Goal: Task Accomplishment & Management: Use online tool/utility

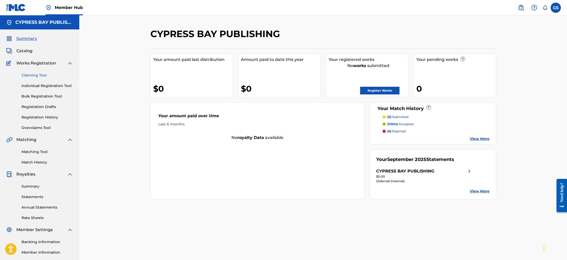
click at [37, 75] on link "Claiming Tool" at bounding box center [47, 75] width 52 height 5
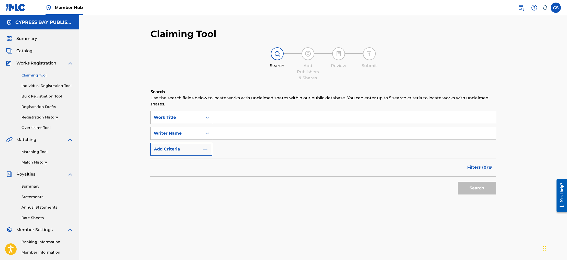
click at [231, 119] on input "Search Form" at bounding box center [354, 117] width 284 height 12
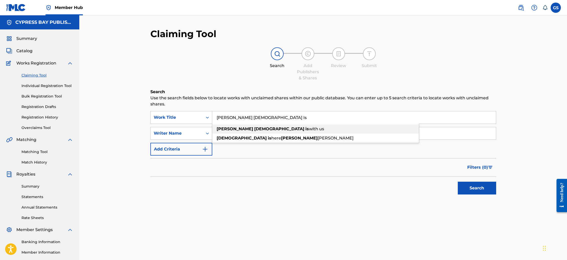
click at [309, 128] on span "with us" at bounding box center [316, 128] width 15 height 5
type input "emmanuel god is with us"
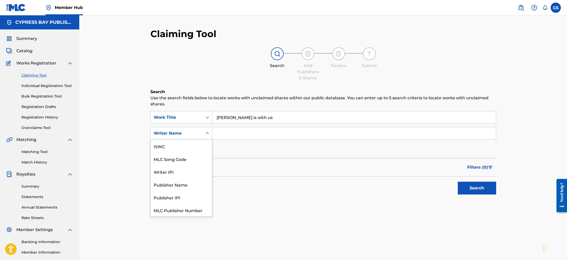
click at [207, 134] on icon "Search Form" at bounding box center [207, 133] width 5 height 5
click at [222, 134] on input "Search Form" at bounding box center [354, 133] width 284 height 12
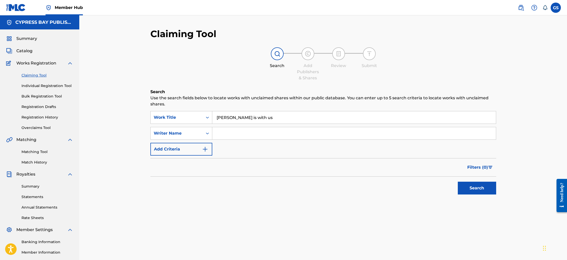
type input "Grace E. Sena"
click at [205, 150] on img "Search Form" at bounding box center [205, 149] width 6 height 6
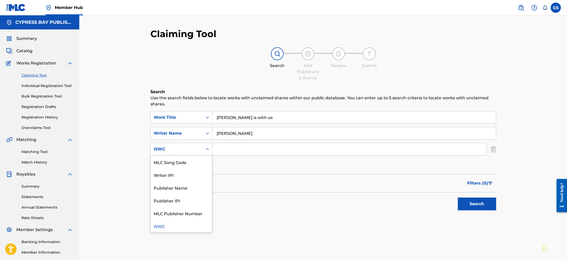
click at [208, 150] on icon "Search Form" at bounding box center [207, 149] width 5 height 5
click at [179, 188] on div "Publisher Name" at bounding box center [181, 187] width 61 height 13
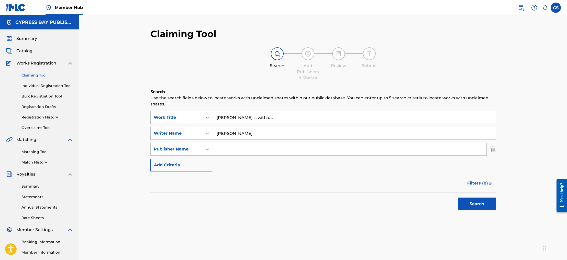
click at [228, 149] on input "Search Form" at bounding box center [349, 149] width 274 height 12
type input "Cypress Bay Publishing LLC"
click at [206, 167] on img "Search Form" at bounding box center [205, 165] width 6 height 6
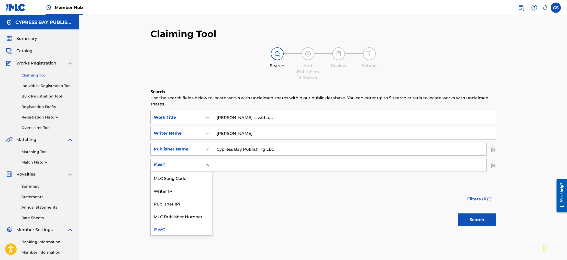
click at [206, 166] on icon "Search Form" at bounding box center [207, 164] width 5 height 5
click at [187, 217] on div "MLC Publisher Number" at bounding box center [181, 216] width 61 height 13
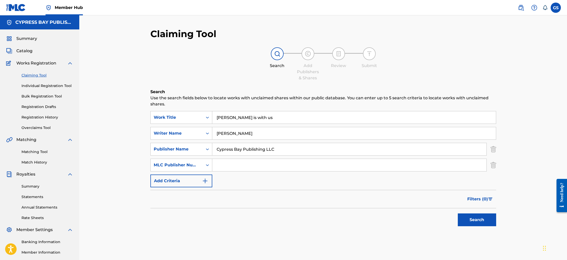
click at [225, 162] on input "Search Form" at bounding box center [349, 165] width 274 height 12
type input "01215590961"
click at [474, 224] on button "Search" at bounding box center [477, 219] width 38 height 13
click at [274, 120] on input "emmanuel god is with us" at bounding box center [354, 117] width 284 height 12
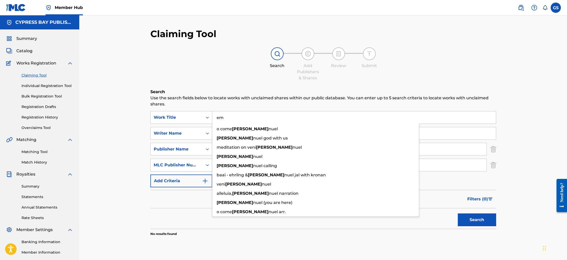
type input "e"
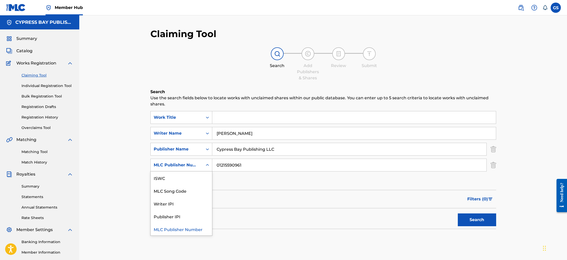
click at [205, 165] on icon "Search Form" at bounding box center [207, 164] width 5 height 5
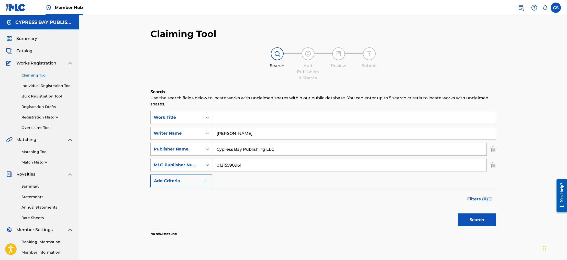
click at [226, 118] on input "Search Form" at bounding box center [354, 117] width 284 height 12
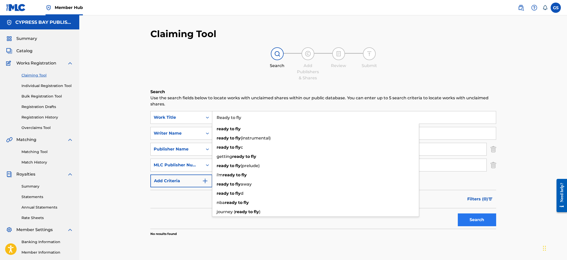
type input "Ready to fly"
click at [477, 220] on button "Search" at bounding box center [477, 219] width 38 height 13
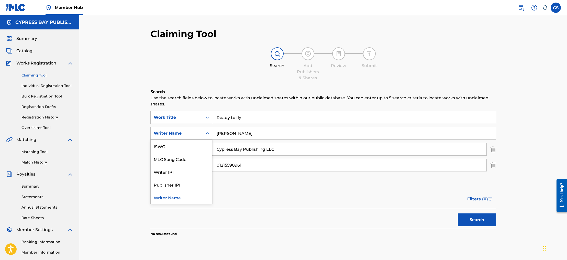
click at [206, 133] on icon "Search Form" at bounding box center [207, 133] width 3 height 2
click at [171, 147] on div "ISWC" at bounding box center [181, 146] width 61 height 13
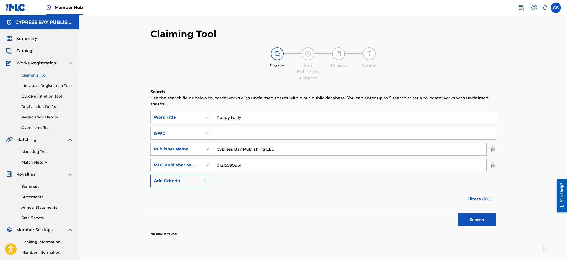
click at [226, 135] on input "Search Form" at bounding box center [354, 133] width 284 height 12
type input "T9310930984"
click at [473, 221] on button "Search" at bounding box center [477, 219] width 38 height 13
click at [473, 220] on button "Search" at bounding box center [477, 219] width 38 height 13
click at [242, 118] on input "Ready to fly" at bounding box center [354, 117] width 284 height 12
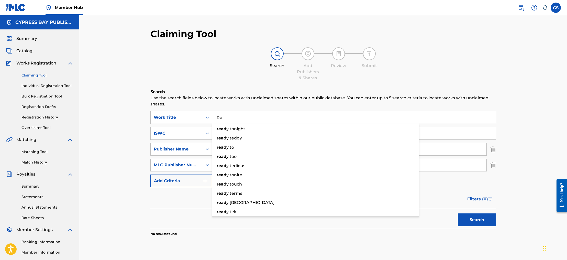
type input "R"
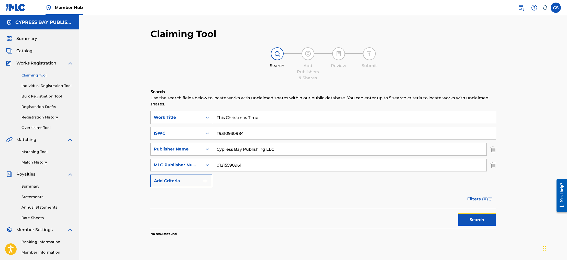
click at [470, 220] on button "Search" at bounding box center [477, 219] width 38 height 13
click at [261, 118] on input "This Christmas Time" at bounding box center [354, 117] width 284 height 12
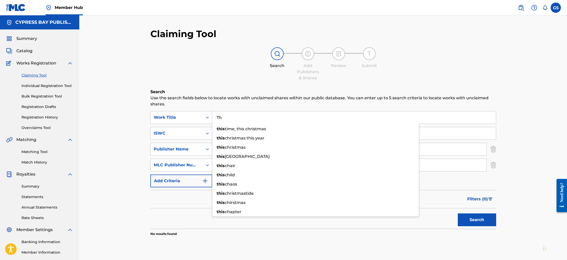
type input "T"
type input "Two Roses"
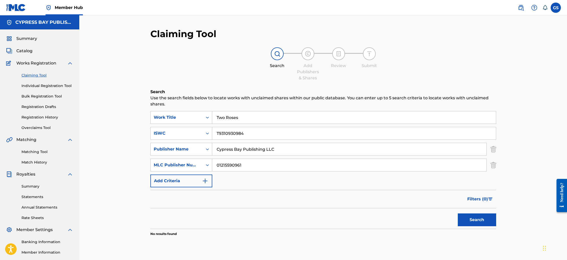
drag, startPoint x: 173, startPoint y: 209, endPoint x: 178, endPoint y: 207, distance: 5.7
click at [173, 209] on div "Search" at bounding box center [323, 218] width 346 height 20
click at [244, 135] on input "T9310930984" at bounding box center [354, 133] width 284 height 12
type input "T"
